Goal: Transaction & Acquisition: Purchase product/service

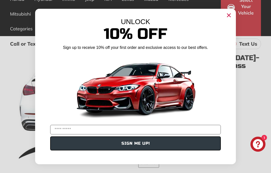
scroll to position [63, 0]
click at [230, 19] on circle "Close dialog" at bounding box center [229, 16] width 8 height 8
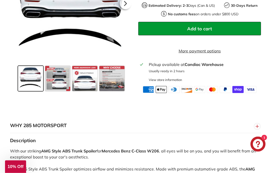
scroll to position [237, 0]
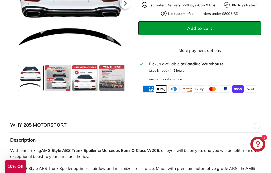
click at [243, 133] on button "WHY 285 MOTORSPORT" at bounding box center [135, 125] width 251 height 15
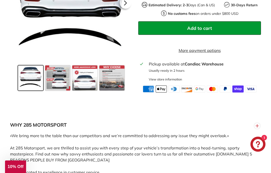
click at [175, 126] on button "WHY 285 MOTORSPORT" at bounding box center [135, 125] width 251 height 15
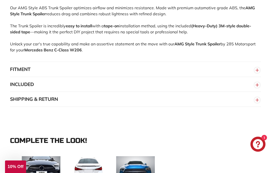
scroll to position [409, 0]
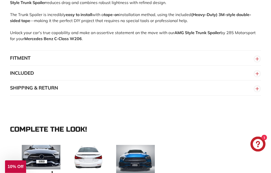
click at [257, 62] on circle "button" at bounding box center [258, 59] width 6 height 6
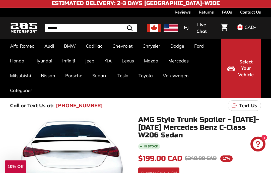
scroll to position [5, 0]
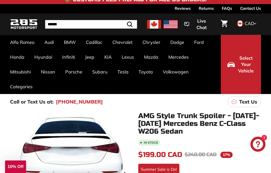
click at [24, 162] on link "C-Class W206 [2021-]" at bounding box center [29, 168] width 38 height 14
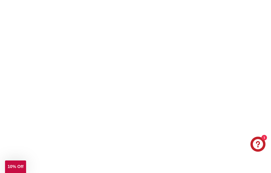
scroll to position [25, 0]
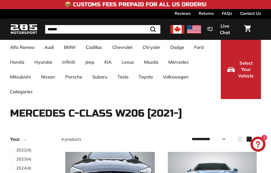
select select "**********"
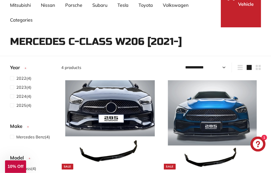
scroll to position [72, 0]
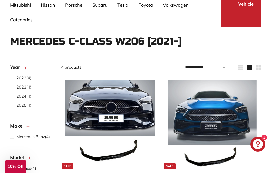
click at [15, 86] on span at bounding box center [13, 87] width 6 height 6
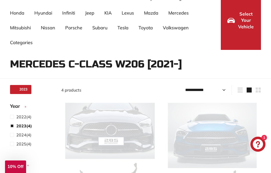
select select "**********"
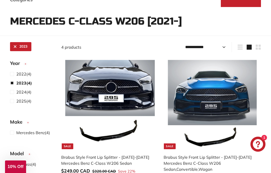
scroll to position [33, 0]
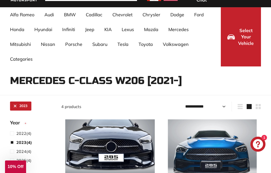
select select "**********"
